Goal: Transaction & Acquisition: Purchase product/service

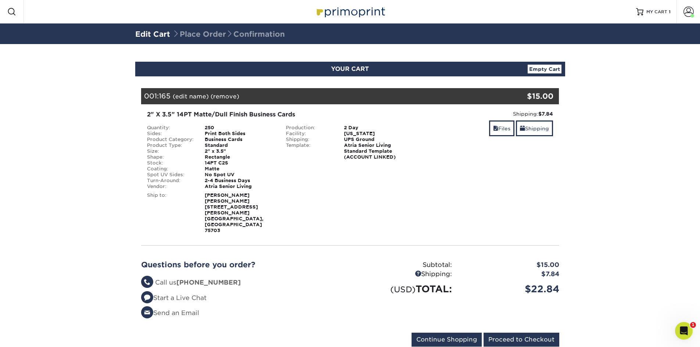
scroll to position [8, 0]
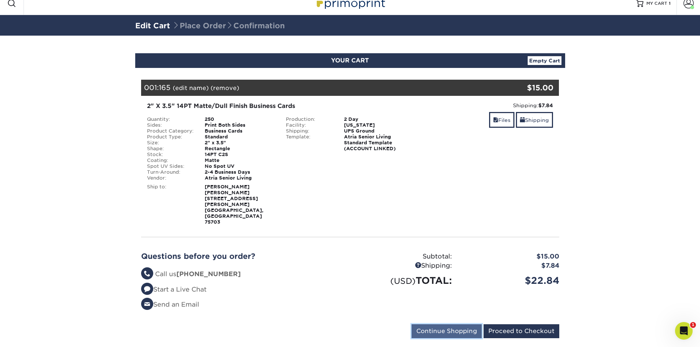
click at [452, 324] on input "Continue Shopping" at bounding box center [446, 331] width 70 height 14
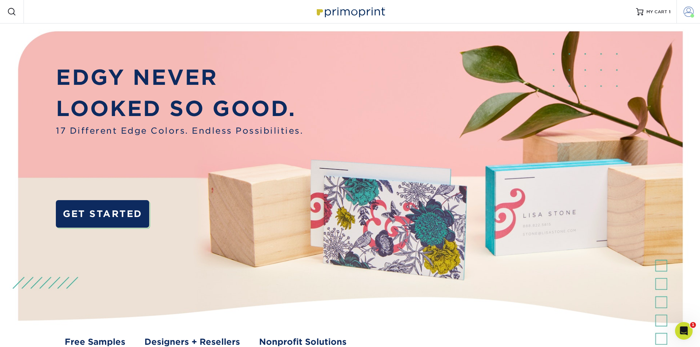
click at [694, 13] on link "Account" at bounding box center [688, 12] width 24 height 24
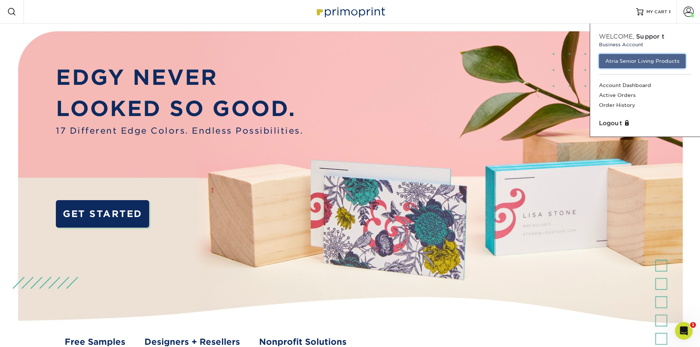
click at [635, 61] on link "Atria Senior Living Products" at bounding box center [642, 61] width 87 height 14
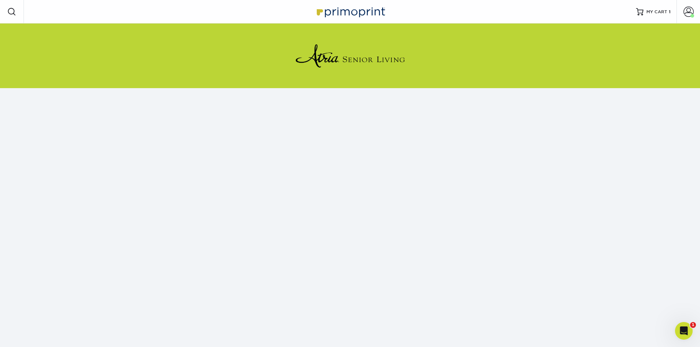
click at [8, 11] on span at bounding box center [11, 11] width 9 height 9
click at [348, 9] on img at bounding box center [349, 12] width 73 height 16
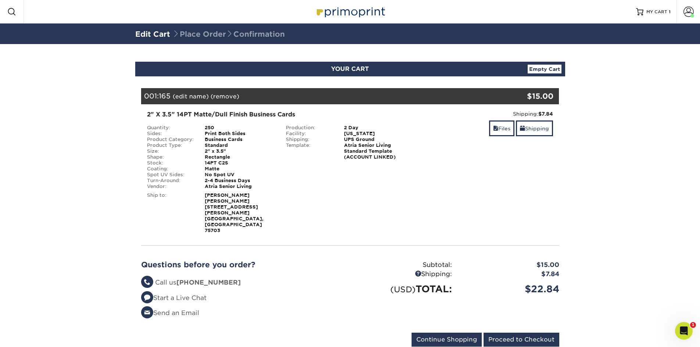
click at [11, 10] on span at bounding box center [11, 11] width 9 height 9
click at [690, 12] on span at bounding box center [688, 12] width 10 height 10
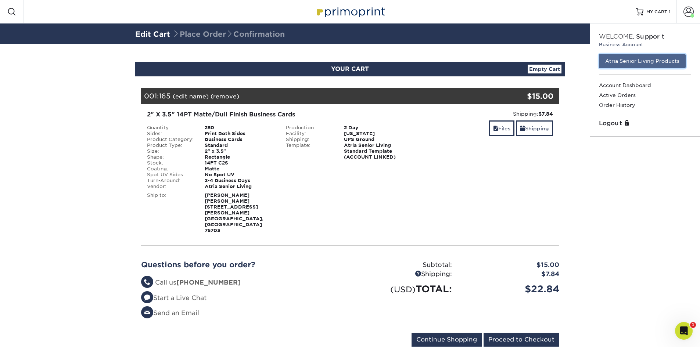
click at [641, 62] on link "Atria Senior Living Products" at bounding box center [642, 61] width 87 height 14
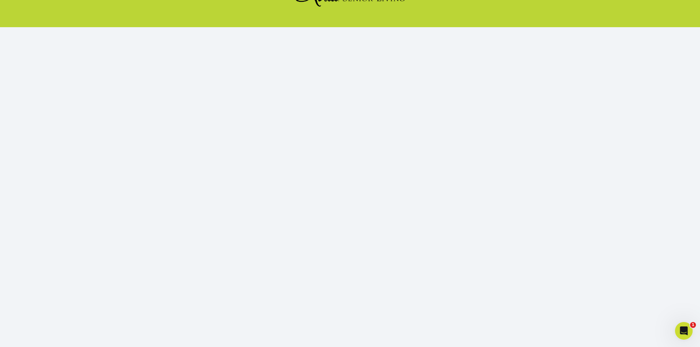
scroll to position [67, 0]
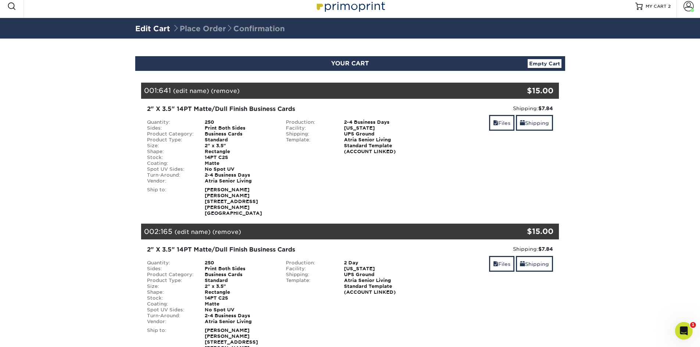
scroll to position [143, 0]
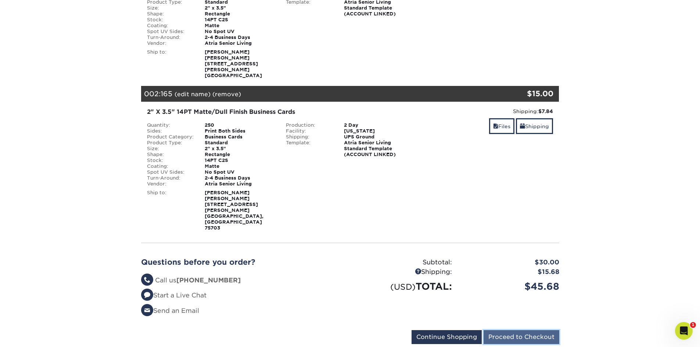
click at [508, 330] on input "Proceed to Checkout" at bounding box center [521, 337] width 76 height 14
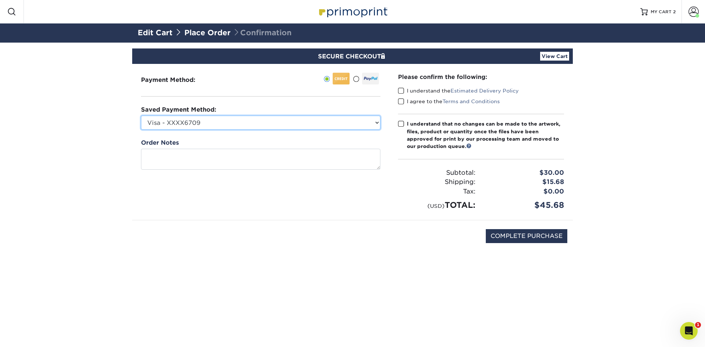
click at [355, 122] on select "Visa - XXXX6709 Visa - XXXX7580 Visa - XXXX4260 Visa - XXXX2416 Visa - XXXX1592…" at bounding box center [261, 123] width 240 height 14
click at [378, 125] on select "Visa - XXXX6709 Visa - XXXX7580 Visa - XXXX4260 Visa - XXXX2416 Visa - XXXX1592…" at bounding box center [261, 123] width 240 height 14
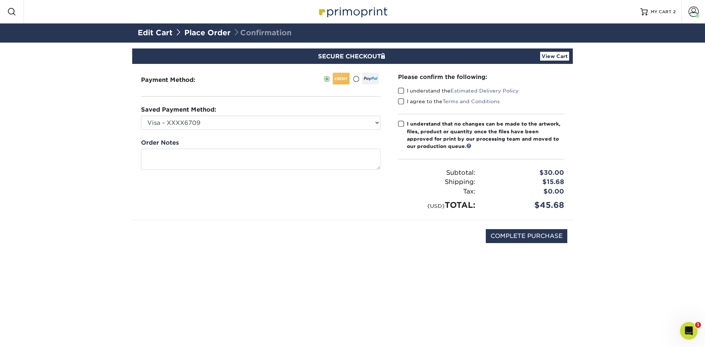
click at [415, 247] on div "COMPLETE PURCHASE" at bounding box center [353, 239] width 430 height 39
click at [406, 89] on label "I understand the Estimated Delivery Policy" at bounding box center [458, 90] width 121 height 7
click at [0, 0] on input "I understand the Estimated Delivery Policy" at bounding box center [0, 0] width 0 height 0
click at [403, 101] on span at bounding box center [401, 101] width 6 height 7
click at [0, 0] on input "I agree to the Terms and Conditions" at bounding box center [0, 0] width 0 height 0
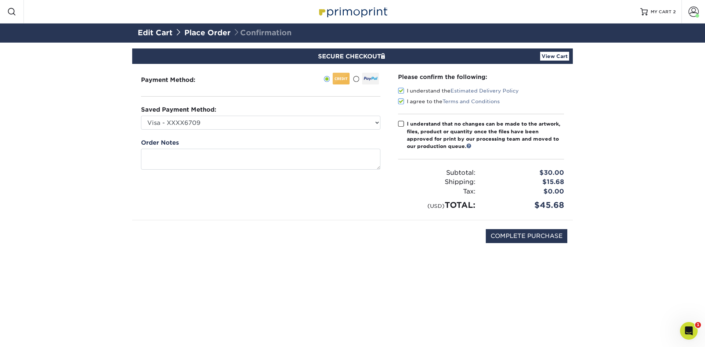
click at [402, 124] on span at bounding box center [401, 123] width 6 height 7
click at [0, 0] on input "I understand that no changes can be made to the artwork, files, product or quan…" at bounding box center [0, 0] width 0 height 0
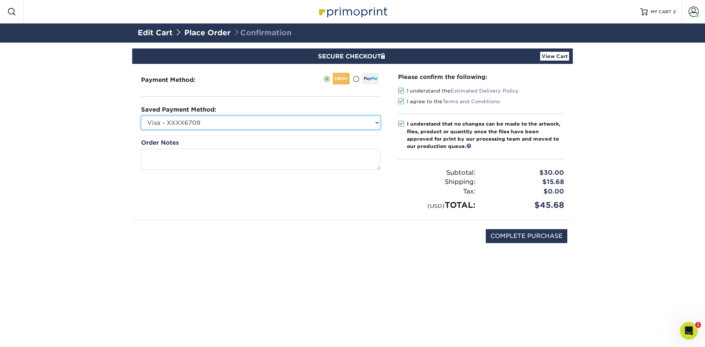
click at [209, 123] on select "Visa - XXXX6709 Visa - XXXX7580 Visa - XXXX4260 Visa - XXXX2416 Visa - XXXX1592…" at bounding box center [261, 123] width 240 height 14
click at [226, 125] on select "Visa - XXXX6709 Visa - XXXX7580 Visa - XXXX4260 Visa - XXXX2416 Visa - XXXX1592…" at bounding box center [261, 123] width 240 height 14
select select
click at [141, 116] on select "Visa - XXXX6709 Visa - XXXX7580 Visa - XXXX4260 Visa - XXXX2416 Visa - XXXX1592…" at bounding box center [261, 123] width 240 height 14
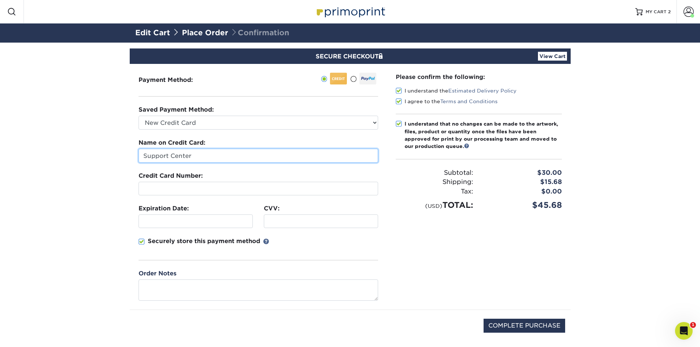
click at [246, 156] on input "Support Center" at bounding box center [258, 156] width 240 height 14
drag, startPoint x: 229, startPoint y: 157, endPoint x: 98, endPoint y: 159, distance: 130.8
click at [98, 159] on section "SECURE CHECKOUT View Cart Payment Method: Saved Payment Method:" at bounding box center [350, 205] width 700 height 324
type input "Rebecca Oneal"
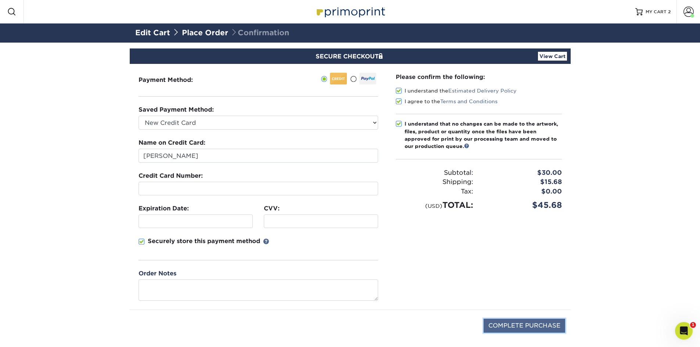
click at [547, 323] on input "COMPLETE PURCHASE" at bounding box center [524, 326] width 82 height 14
type input "PROCESSING, PLEASE WAIT..."
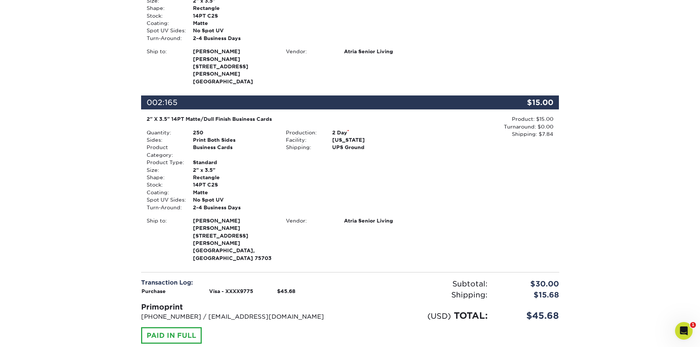
scroll to position [250, 0]
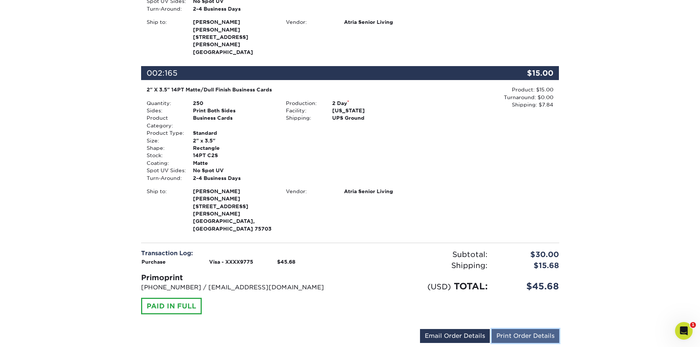
click at [508, 329] on link "Print Order Details" at bounding box center [526, 336] width 68 height 14
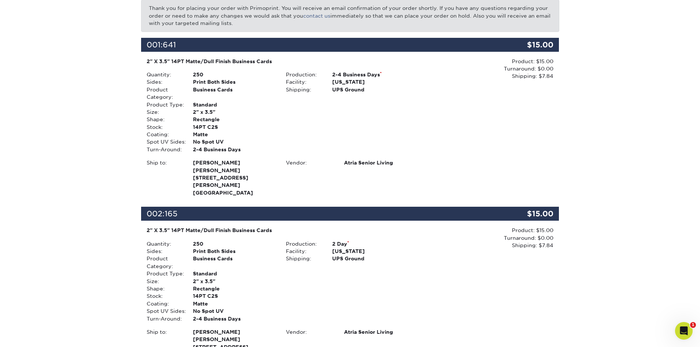
scroll to position [0, 0]
